Goal: Task Accomplishment & Management: Use online tool/utility

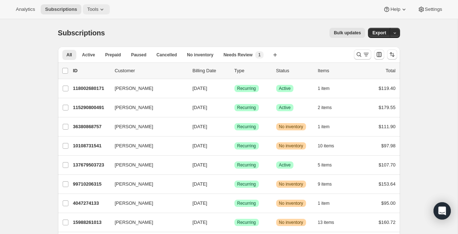
click at [96, 13] on button "Tools" at bounding box center [96, 9] width 27 height 10
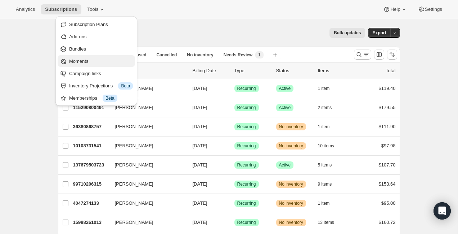
click at [83, 58] on span "Moments" at bounding box center [101, 61] width 64 height 7
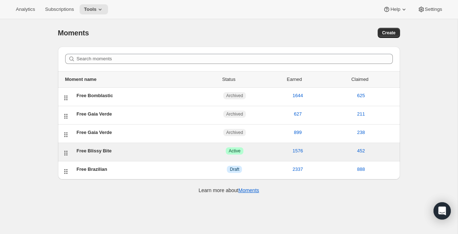
click at [93, 152] on div "Free Blissy Bite" at bounding box center [140, 150] width 127 height 7
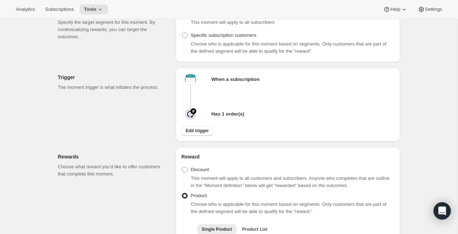
scroll to position [101, 0]
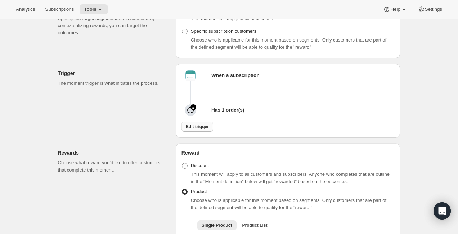
click at [200, 127] on span "Edit trigger" at bounding box center [197, 127] width 23 height 6
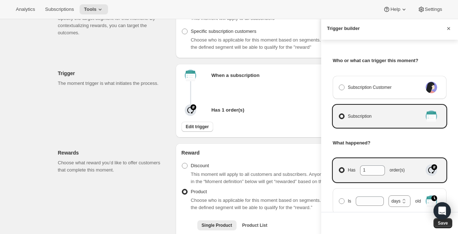
click at [451, 25] on icon "Cancel" at bounding box center [448, 28] width 7 height 7
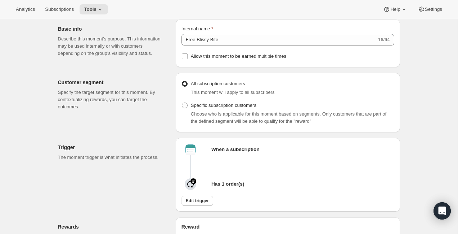
scroll to position [48, 0]
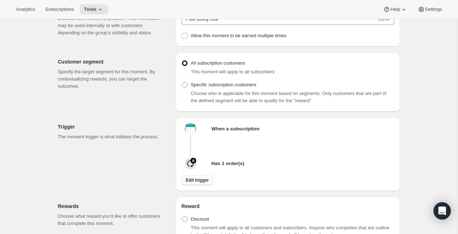
click at [200, 183] on span "Edit trigger" at bounding box center [197, 180] width 23 height 6
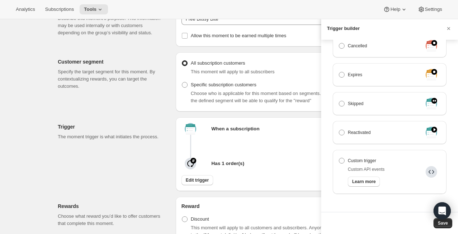
scroll to position [225, 0]
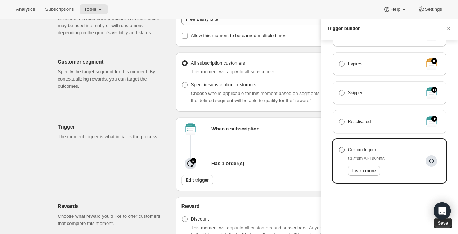
click at [349, 153] on span "Custom trigger" at bounding box center [362, 149] width 28 height 7
click at [340, 147] on input "Custom trigger" at bounding box center [339, 147] width 0 height 0
radio input "true"
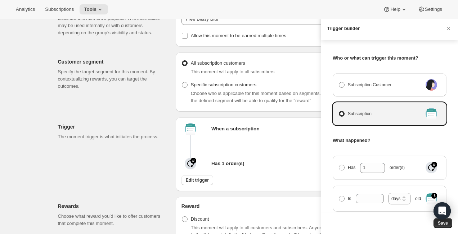
scroll to position [0, 0]
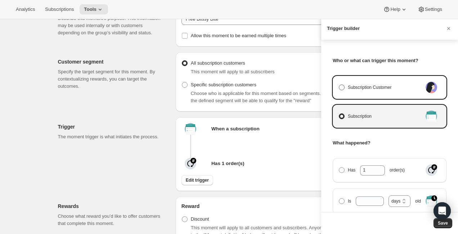
click at [371, 86] on span "Subscription Customer" at bounding box center [370, 87] width 44 height 7
click at [340, 85] on input "Subscription Customer" at bounding box center [339, 84] width 0 height 0
radio input "true"
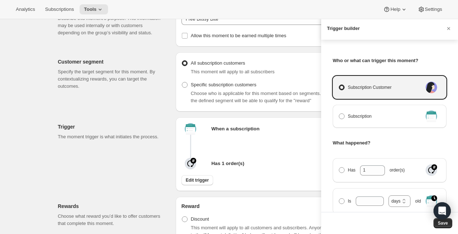
select select "days"
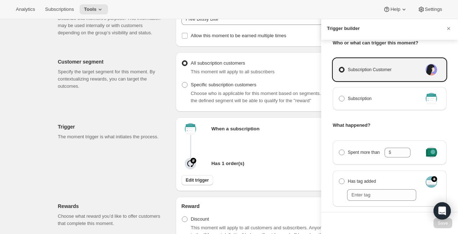
scroll to position [16, 0]
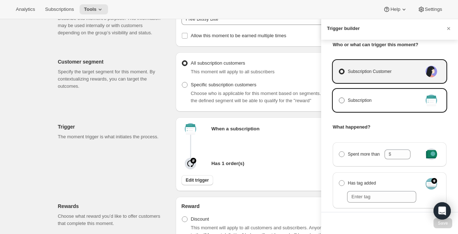
click at [355, 102] on span "Subscription" at bounding box center [360, 100] width 24 height 7
click at [340, 98] on input "Subscription" at bounding box center [339, 97] width 0 height 0
radio input "true"
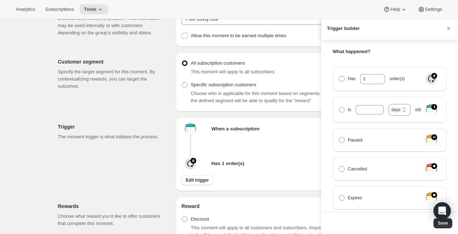
scroll to position [22, 0]
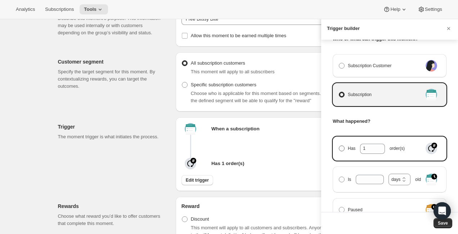
click at [345, 147] on span "Manage moment triggers" at bounding box center [342, 148] width 6 height 6
click at [340, 146] on input "Has 1 order(s)" at bounding box center [339, 145] width 0 height 0
radio input "true"
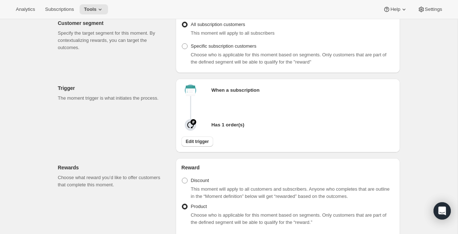
scroll to position [87, 0]
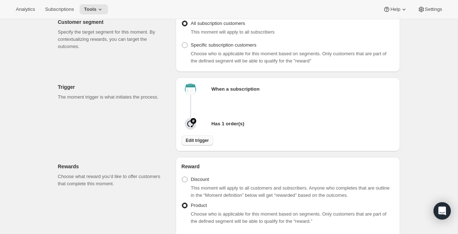
click at [210, 142] on button "Edit trigger" at bounding box center [198, 140] width 32 height 10
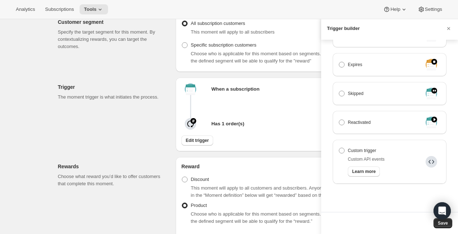
scroll to position [225, 0]
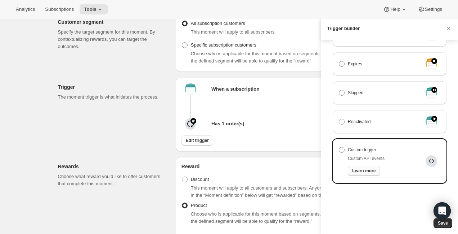
click at [362, 170] on span "Learn more" at bounding box center [364, 171] width 23 height 6
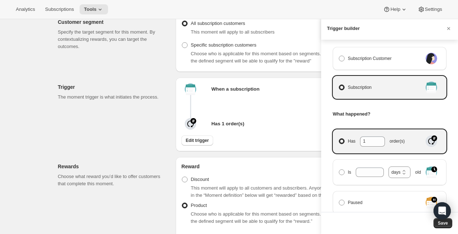
scroll to position [13, 0]
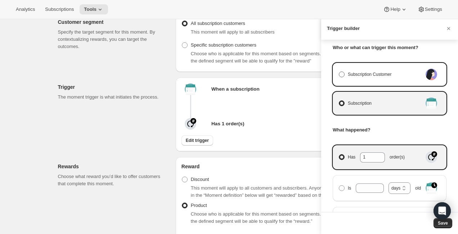
click at [364, 79] on label "Subscription Customer" at bounding box center [381, 74] width 84 height 10
click at [340, 72] on input "Subscription Customer" at bounding box center [339, 71] width 0 height 0
radio input "true"
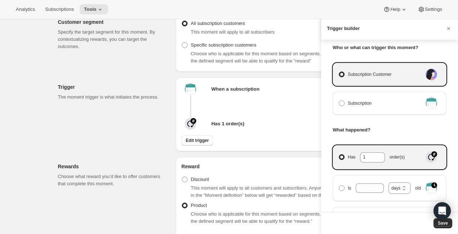
select select "days"
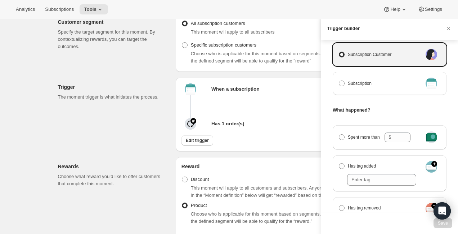
scroll to position [32, 0]
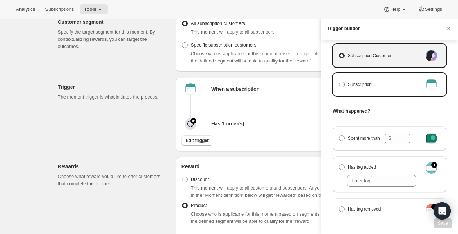
click at [359, 83] on span "Subscription" at bounding box center [360, 84] width 24 height 7
click at [340, 82] on input "Subscription" at bounding box center [339, 81] width 0 height 0
radio input "true"
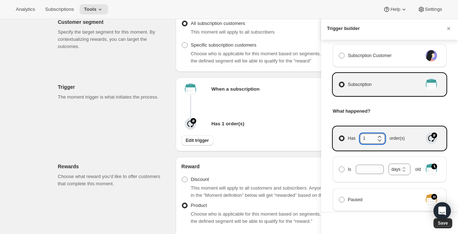
click at [369, 138] on input "1" at bounding box center [367, 137] width 14 height 9
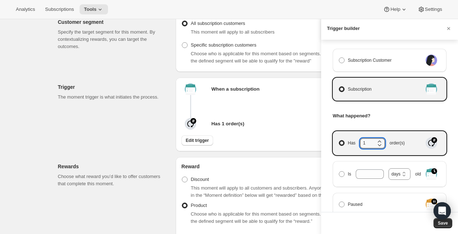
scroll to position [28, 0]
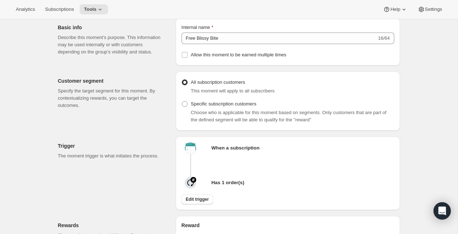
scroll to position [3, 0]
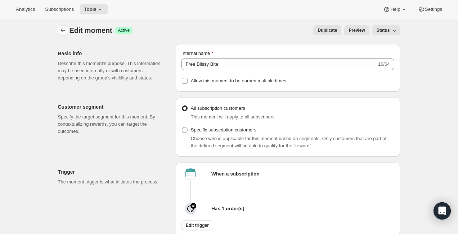
click at [61, 30] on icon "Create moment" at bounding box center [62, 30] width 7 height 7
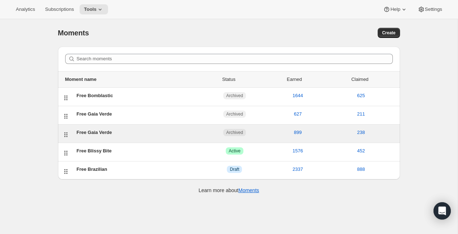
click at [94, 131] on div "Free Gaia Verde" at bounding box center [140, 132] width 127 height 7
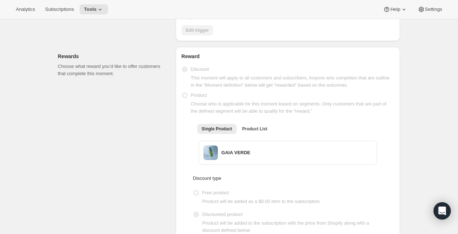
scroll to position [188, 0]
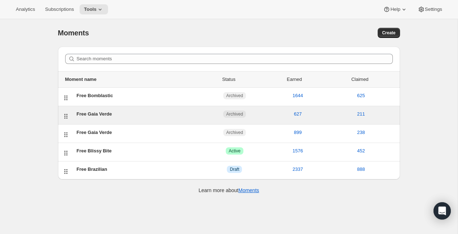
click at [99, 114] on div "Free Gaia Verde" at bounding box center [140, 113] width 127 height 7
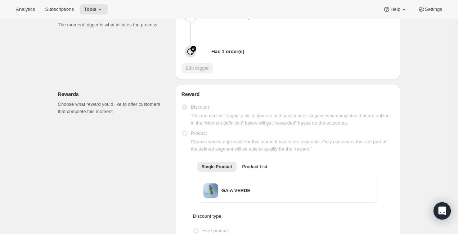
scroll to position [159, 0]
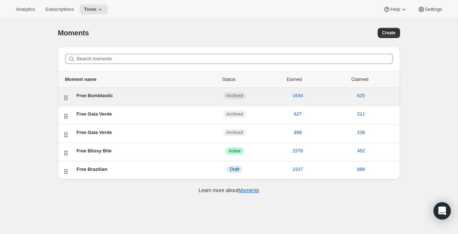
click at [95, 97] on div "Free Bomblastic" at bounding box center [140, 95] width 127 height 7
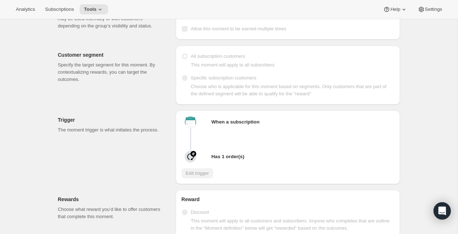
scroll to position [52, 0]
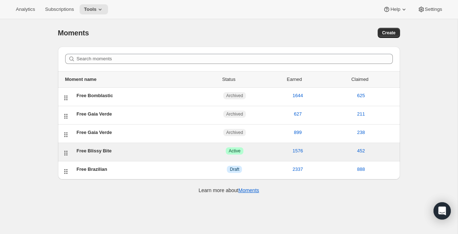
click at [87, 149] on div "Free Blissy Bite" at bounding box center [140, 150] width 127 height 7
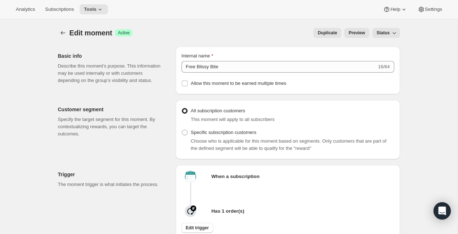
click at [389, 35] on span "Status" at bounding box center [383, 33] width 13 height 6
click at [385, 47] on span "Draft" at bounding box center [382, 47] width 10 height 5
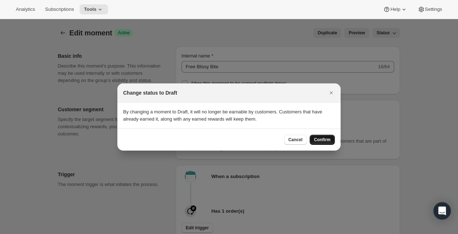
click at [323, 136] on button "Confirm" at bounding box center [322, 139] width 25 height 10
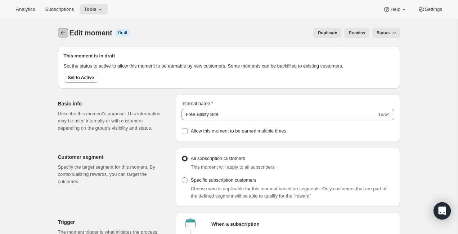
click at [66, 33] on icon "Create moment" at bounding box center [62, 32] width 7 height 7
